Goal: Transaction & Acquisition: Subscribe to service/newsletter

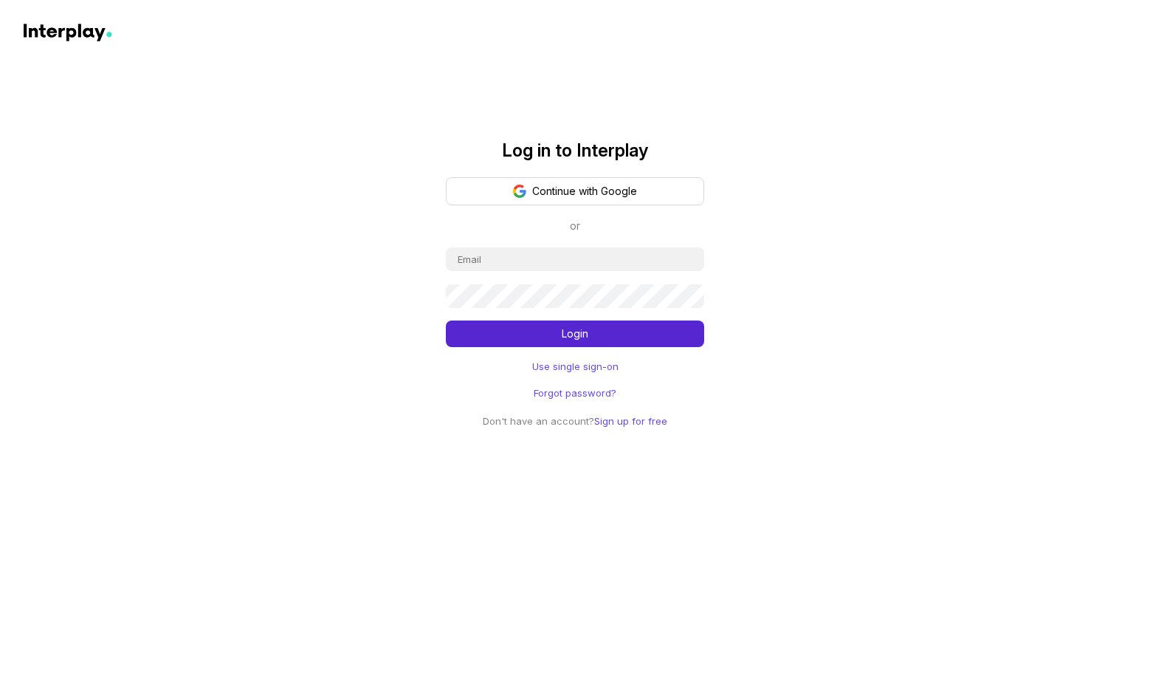
click at [647, 416] on link "Sign up for free" at bounding box center [630, 421] width 73 height 12
click at [575, 193] on button "Continue with Google" at bounding box center [575, 191] width 258 height 28
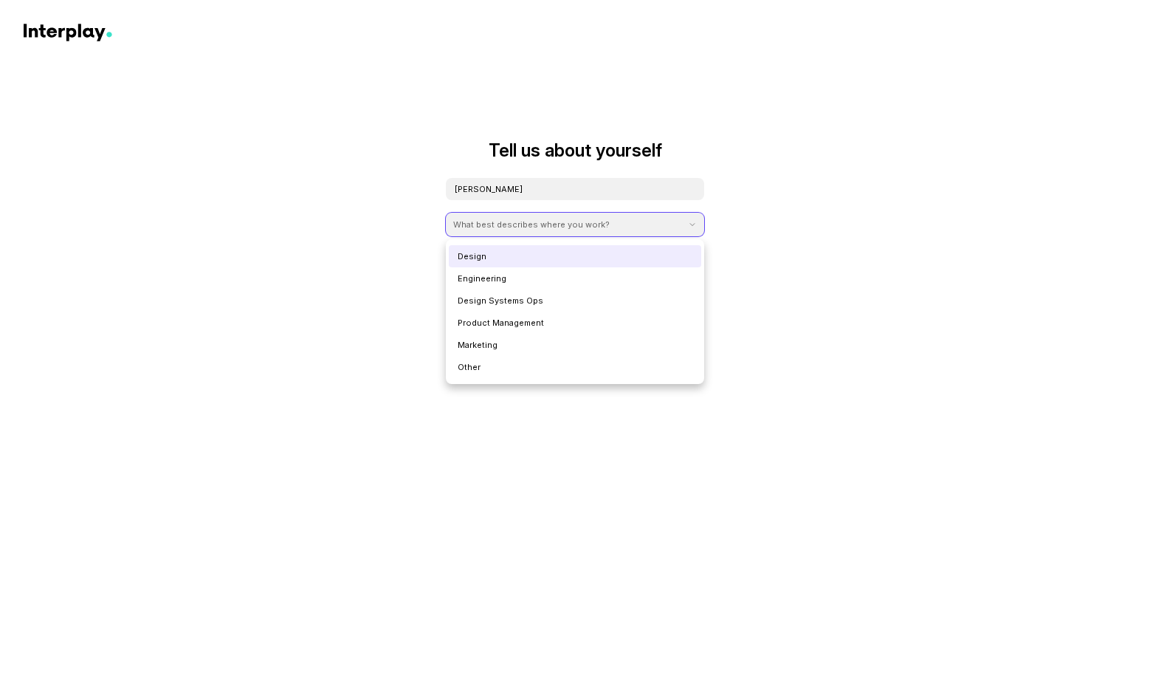
click at [594, 227] on div "What best describes where you work?" at bounding box center [531, 225] width 157 height 12
click at [516, 259] on div "Design" at bounding box center [575, 256] width 253 height 22
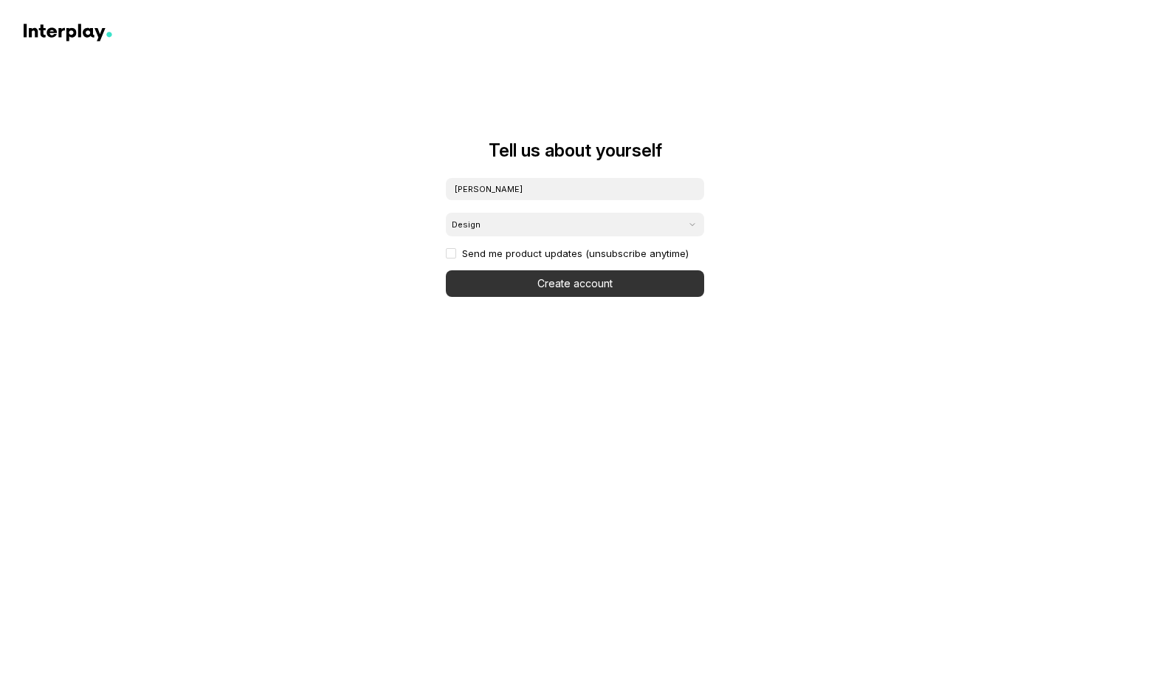
click at [556, 278] on button "Create account" at bounding box center [575, 283] width 258 height 27
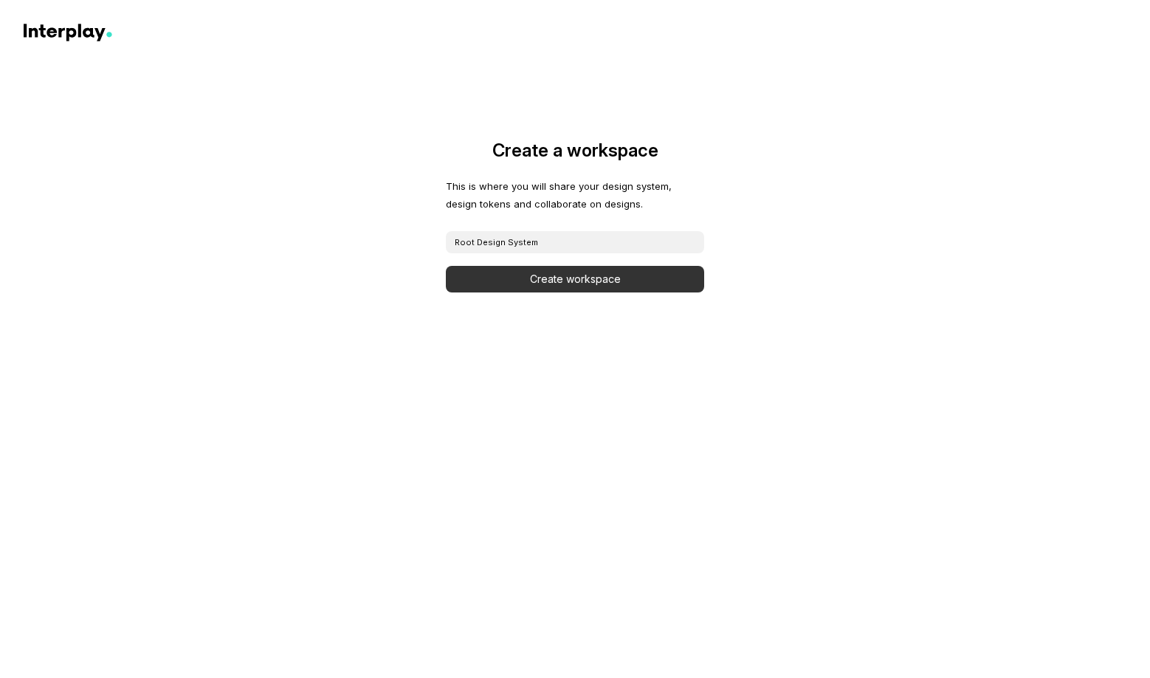
type input "Root Design System"
click at [614, 281] on button "Create workspace" at bounding box center [575, 279] width 258 height 27
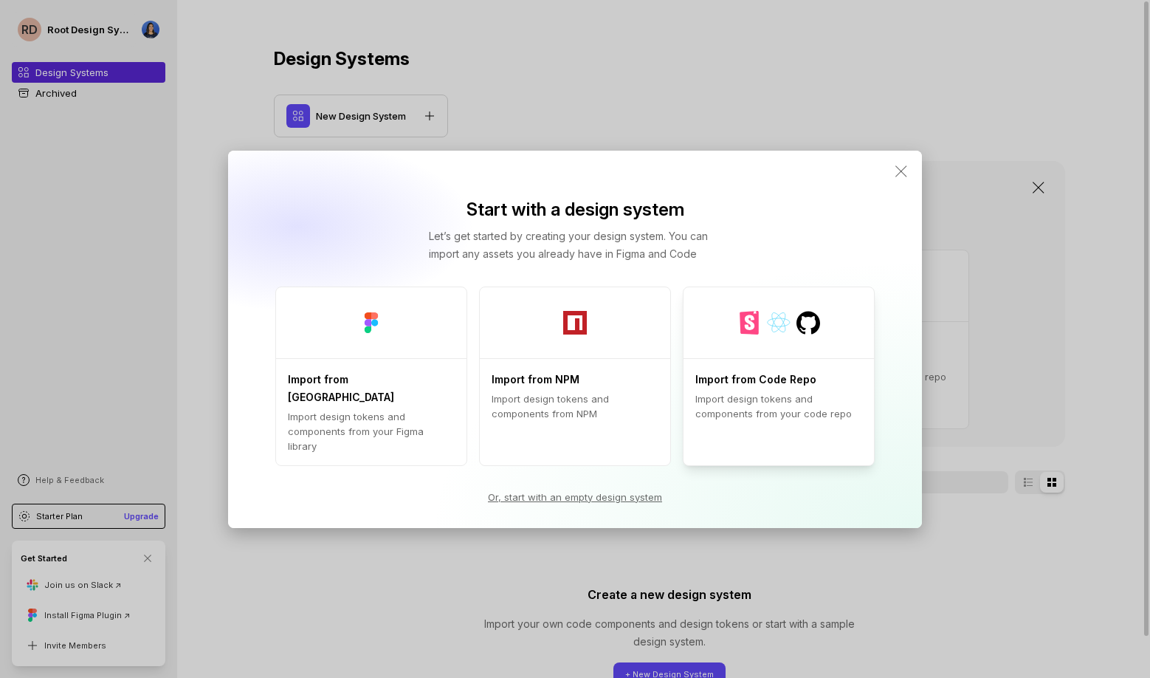
click at [807, 335] on icon at bounding box center [809, 323] width 24 height 24
